Goal: Task Accomplishment & Management: Manage account settings

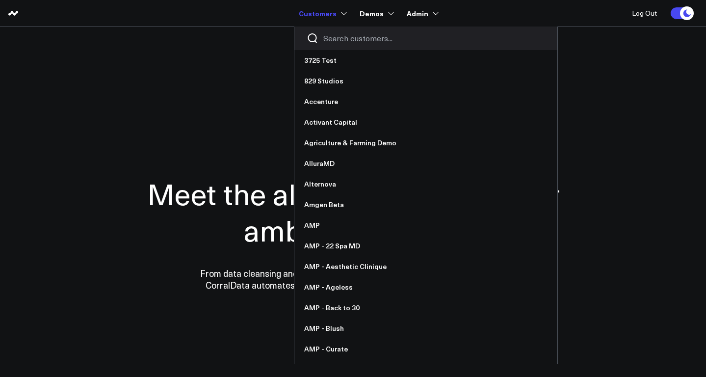
click at [348, 42] on input "Search customers input" at bounding box center [434, 38] width 222 height 11
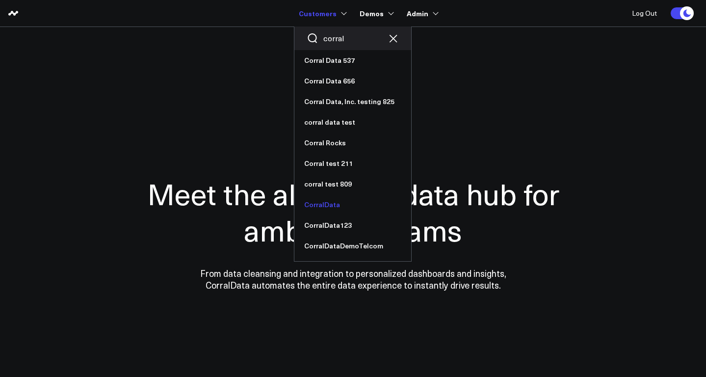
type input "corral"
click at [341, 206] on link "CorralData" at bounding box center [352, 204] width 117 height 21
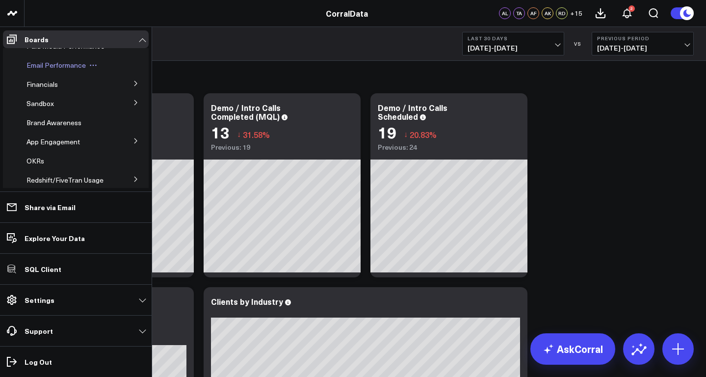
scroll to position [32, 0]
click at [41, 66] on span "Paid Media Performance" at bounding box center [65, 65] width 78 height 9
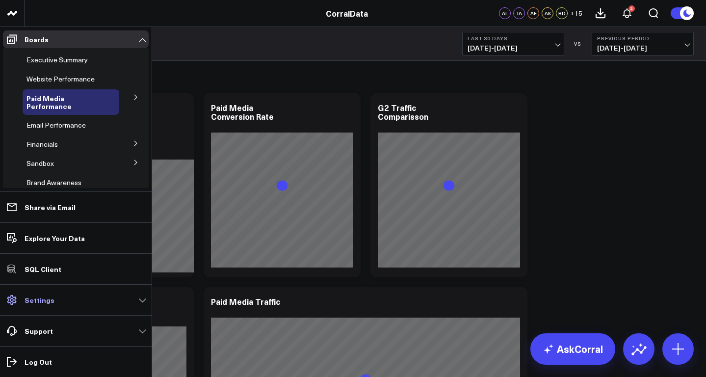
click at [54, 299] on link "Settings" at bounding box center [76, 300] width 146 height 18
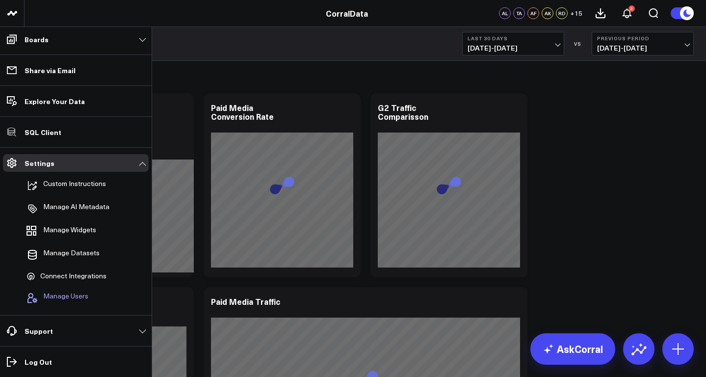
click at [64, 293] on span "Manage Users" at bounding box center [65, 298] width 45 height 12
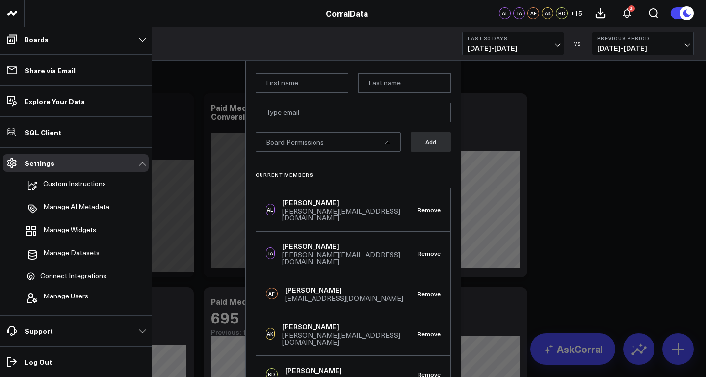
click at [289, 89] on input at bounding box center [302, 83] width 93 height 20
type input "Nylo"
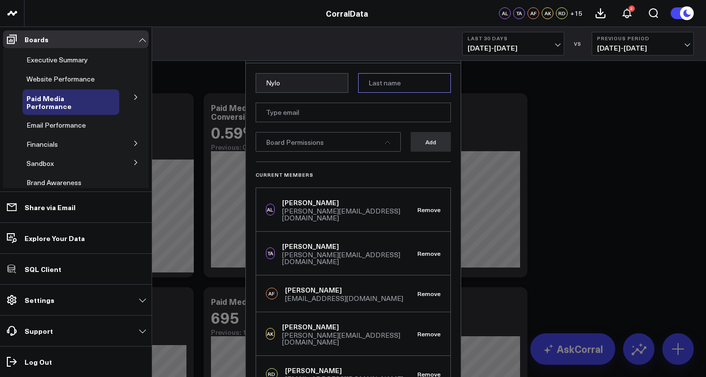
paste input "Pereira"
type input "Pereira"
click at [356, 115] on input "email" at bounding box center [353, 113] width 195 height 20
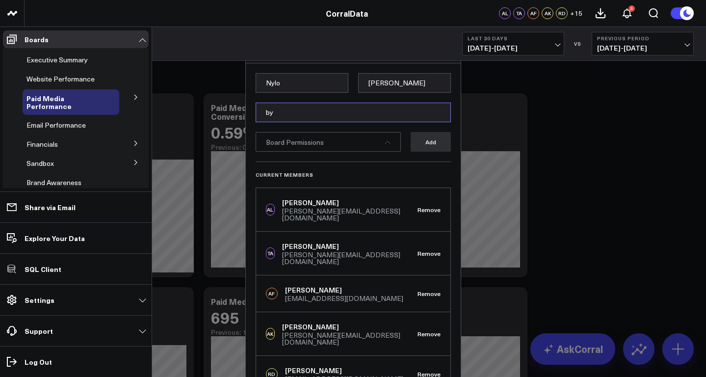
type input "b"
type input "nylo@corraldata.com"
click at [360, 148] on div "Board Permissions" at bounding box center [328, 142] width 145 height 20
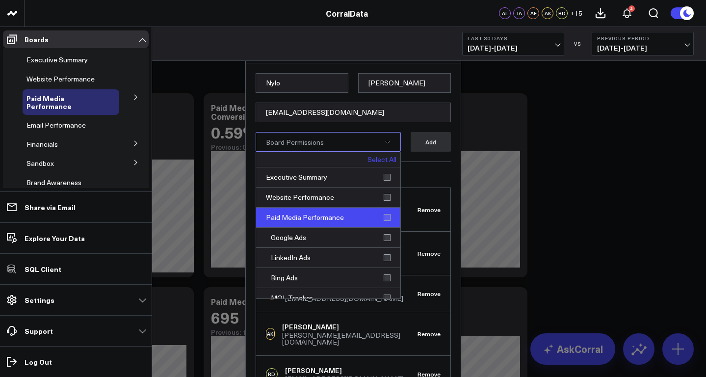
click at [384, 216] on div "Paid Media Performance" at bounding box center [328, 218] width 144 height 20
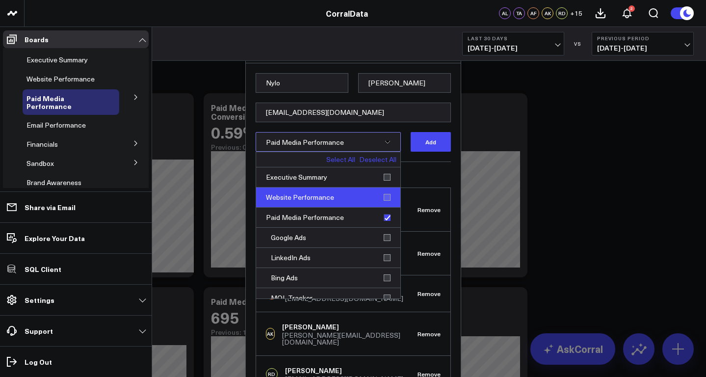
click at [383, 197] on div "Website Performance" at bounding box center [328, 197] width 144 height 20
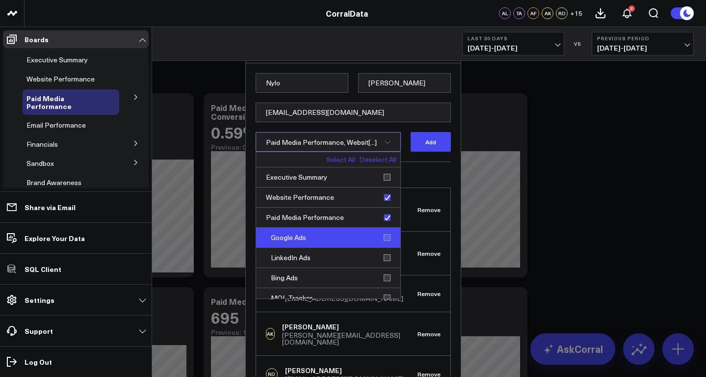
click at [383, 238] on div "Google Ads" at bounding box center [328, 238] width 144 height 20
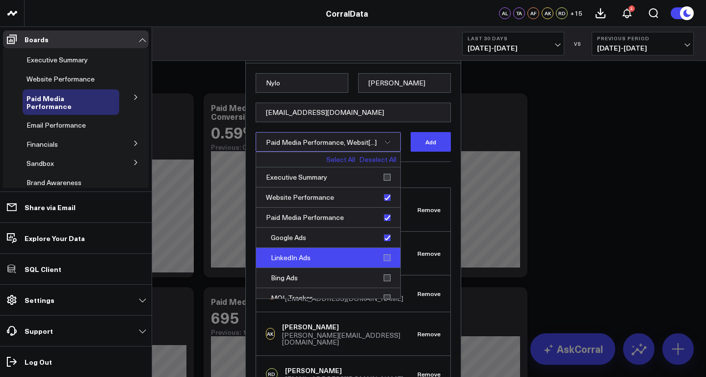
click at [383, 258] on div "LinkedIn Ads" at bounding box center [328, 258] width 144 height 20
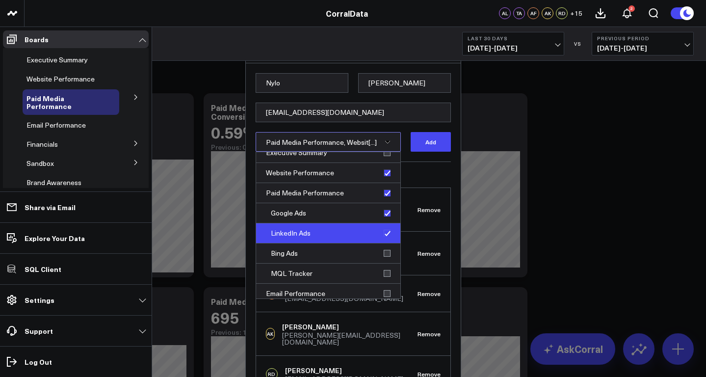
scroll to position [41, 0]
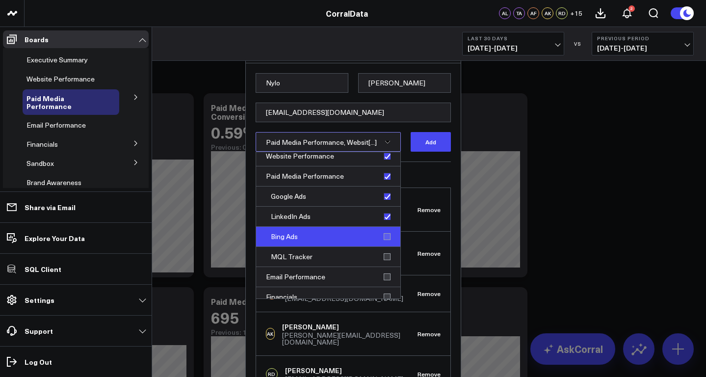
click at [382, 236] on div "Bing Ads" at bounding box center [328, 237] width 144 height 20
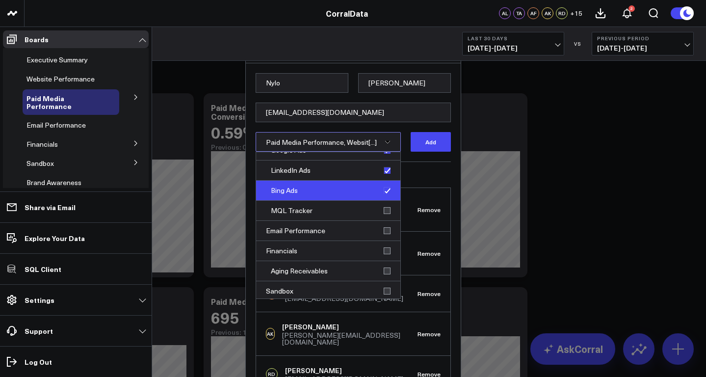
scroll to position [108, 0]
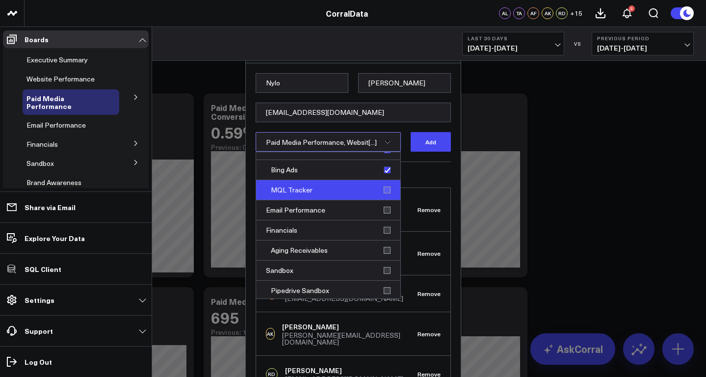
click at [382, 189] on div "MQL Tracker" at bounding box center [328, 190] width 144 height 20
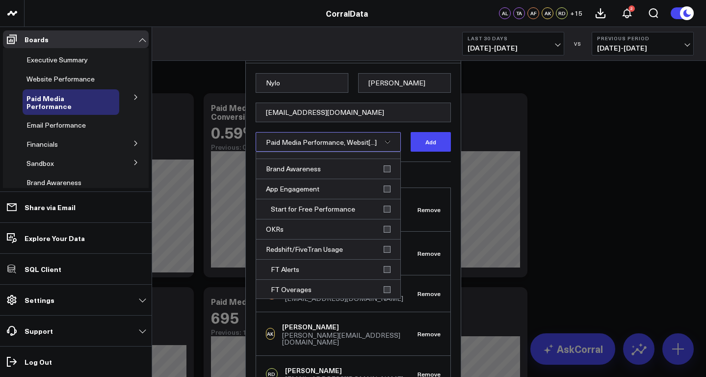
scroll to position [519, 0]
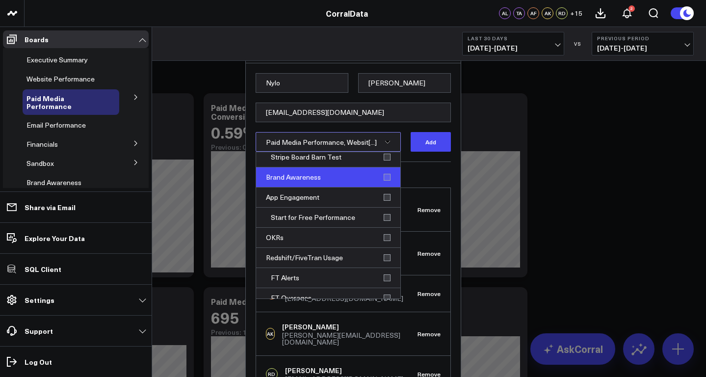
click at [382, 171] on div "Brand Awareness" at bounding box center [328, 177] width 144 height 20
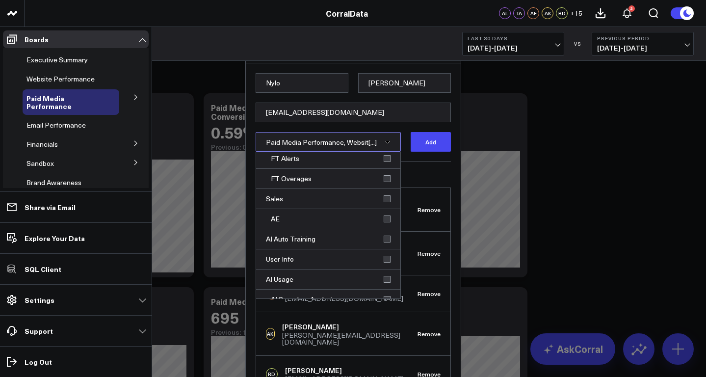
scroll to position [646, 0]
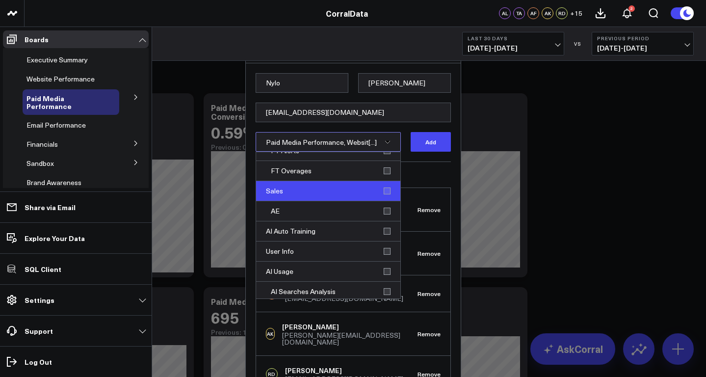
click at [382, 181] on div "Sales" at bounding box center [328, 191] width 144 height 20
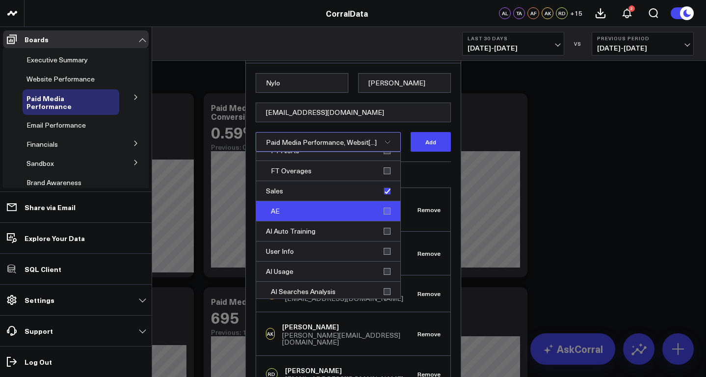
click at [382, 202] on div "AE" at bounding box center [328, 211] width 144 height 20
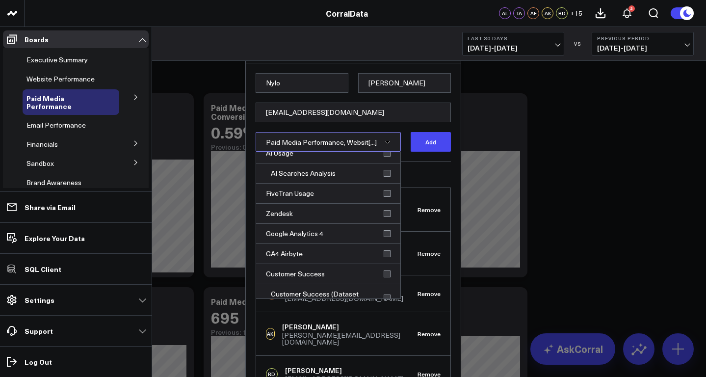
scroll to position [769, 0]
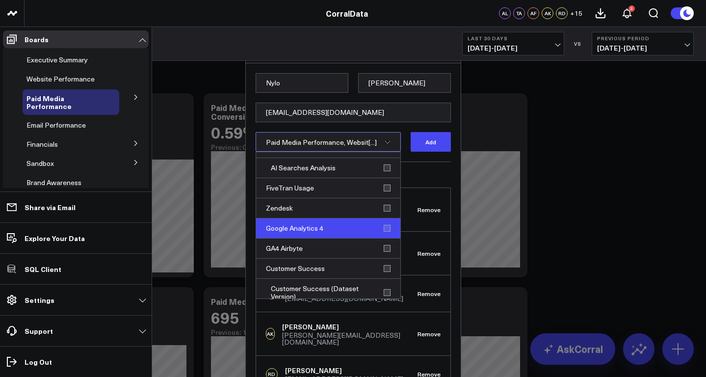
click at [382, 219] on div "Google Analytics 4" at bounding box center [328, 228] width 144 height 20
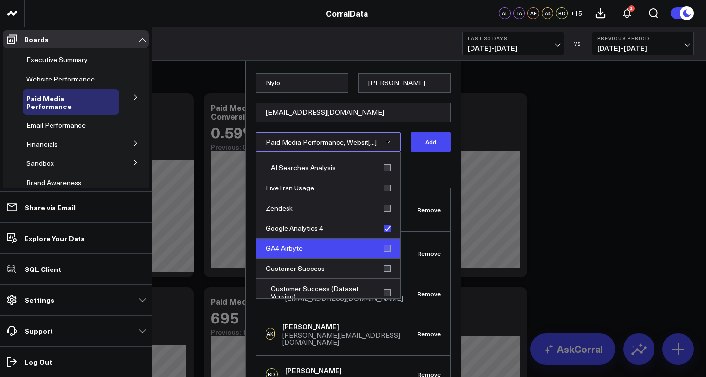
click at [382, 240] on div "GA4 Airbyte" at bounding box center [328, 248] width 144 height 20
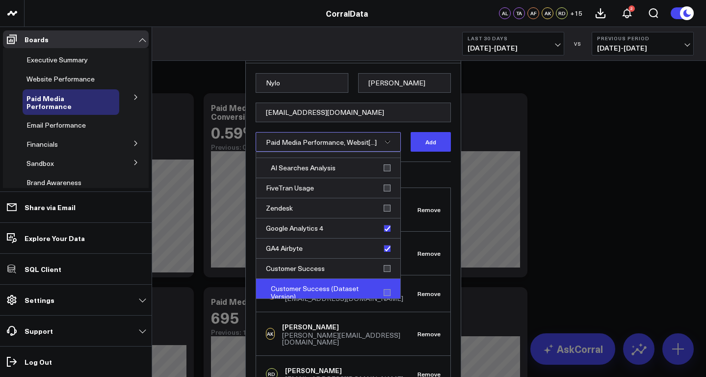
scroll to position [37, 0]
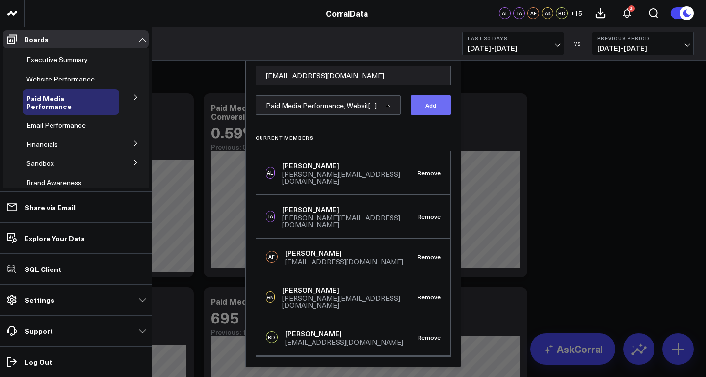
click at [430, 104] on button "Add" at bounding box center [431, 105] width 40 height 20
